Goal: Transaction & Acquisition: Purchase product/service

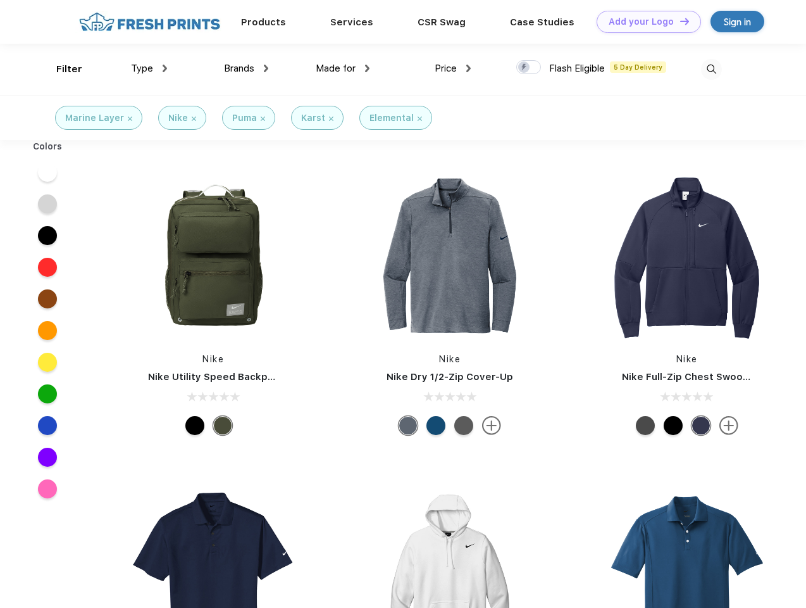
click at [644, 22] on link "Add your Logo Design Tool" at bounding box center [649, 22] width 104 height 22
click at [0, 0] on div "Design Tool" at bounding box center [0, 0] width 0 height 0
click at [679, 21] on link "Add your Logo Design Tool" at bounding box center [649, 22] width 104 height 22
click at [61, 69] on div "Filter" at bounding box center [69, 69] width 26 height 15
click at [149, 68] on span "Type" at bounding box center [142, 68] width 22 height 11
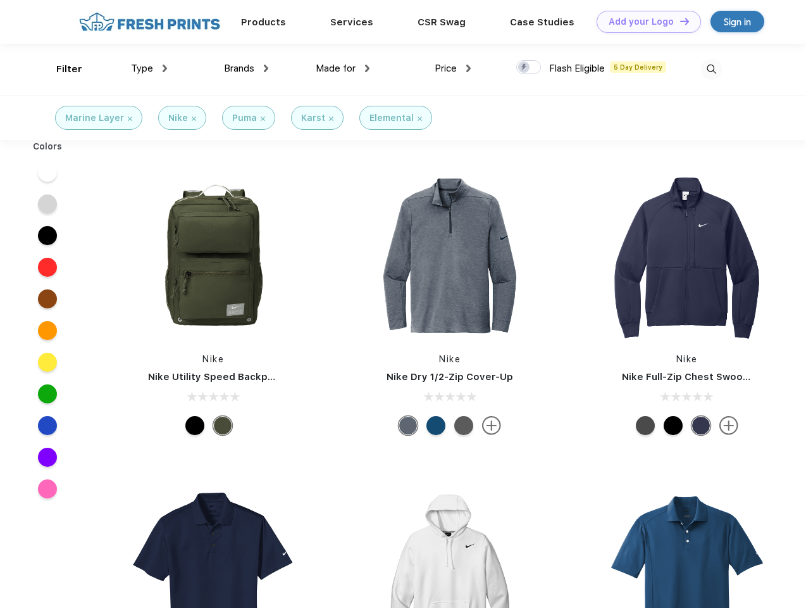
click at [246, 68] on span "Brands" at bounding box center [239, 68] width 30 height 11
click at [343, 68] on span "Made for" at bounding box center [336, 68] width 40 height 11
click at [453, 68] on span "Price" at bounding box center [446, 68] width 22 height 11
click at [529, 68] on div at bounding box center [529, 67] width 25 height 14
click at [525, 68] on input "checkbox" at bounding box center [521, 63] width 8 height 8
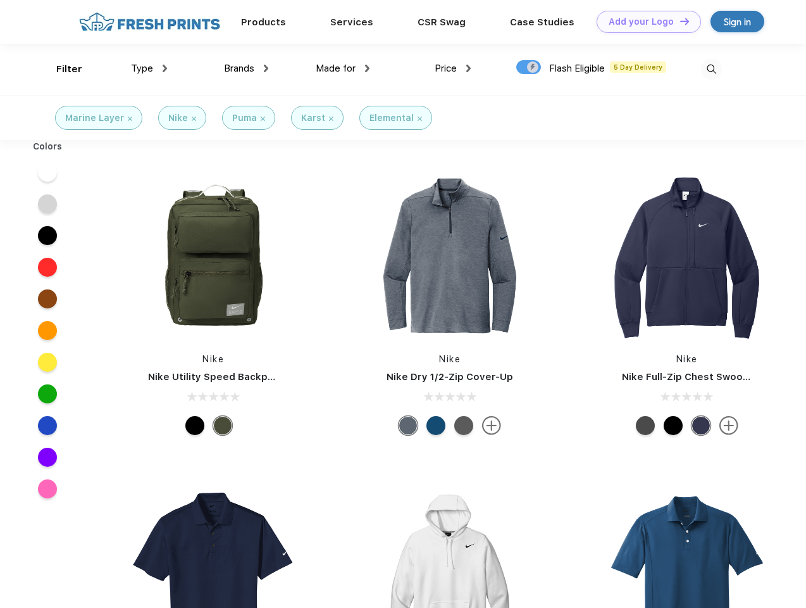
click at [711, 69] on img at bounding box center [711, 69] width 21 height 21
